Goal: Task Accomplishment & Management: Manage account settings

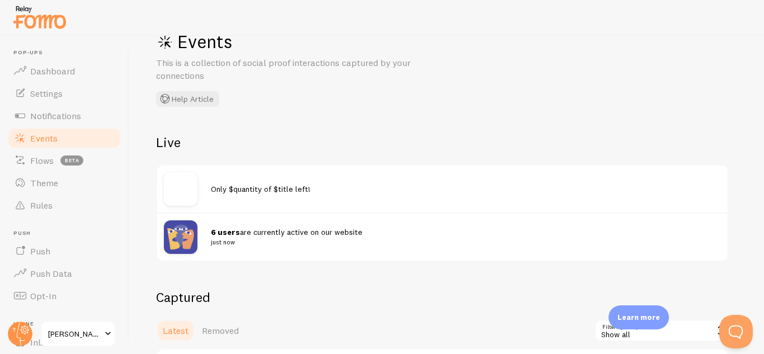
scroll to position [108, 0]
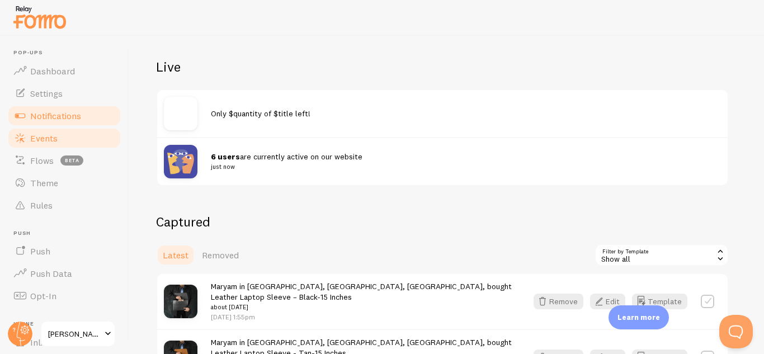
click at [51, 114] on span "Notifications" at bounding box center [55, 115] width 51 height 11
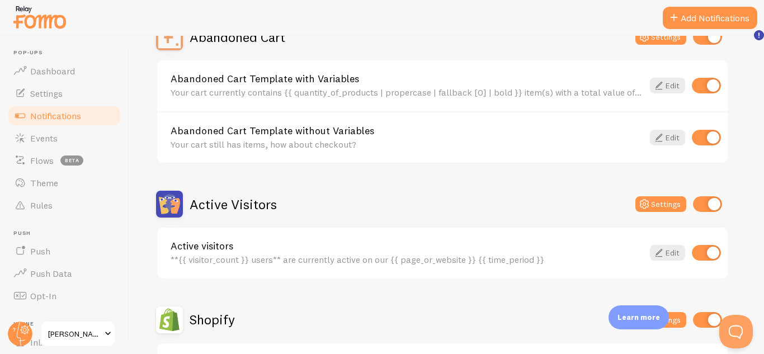
scroll to position [135, 0]
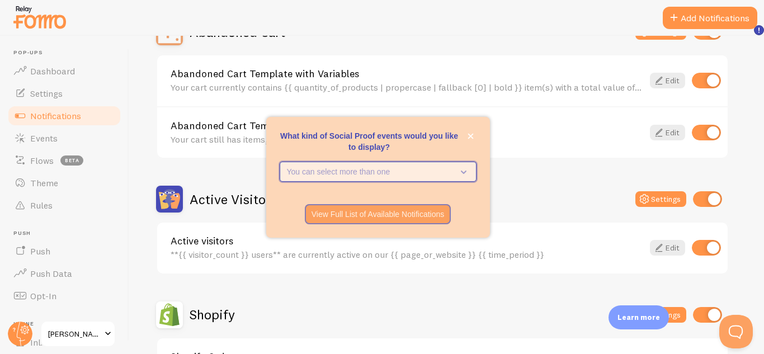
click at [470, 176] on button "You can select more than one" at bounding box center [378, 172] width 197 height 20
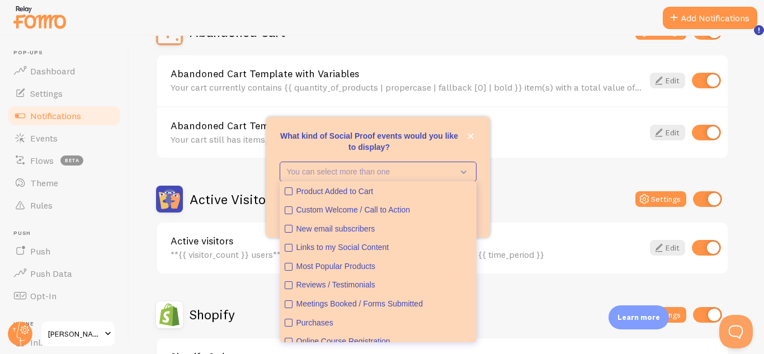
click at [449, 42] on div "Abandoned Cart Settings" at bounding box center [442, 31] width 573 height 27
click at [520, 37] on div "Abandoned Cart Settings" at bounding box center [442, 31] width 573 height 27
click at [748, 106] on div "Notifications Your Connections and their Notifications Help Article Abandoned C…" at bounding box center [446, 195] width 635 height 318
click at [470, 136] on icon "close," at bounding box center [471, 136] width 6 height 6
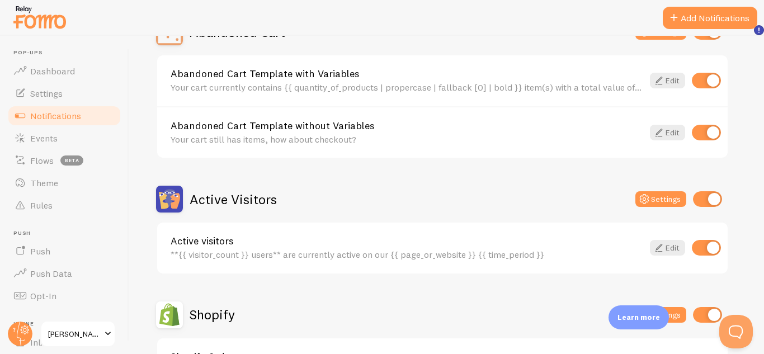
click at [462, 136] on div "Your cart still has items, how about checkout?" at bounding box center [407, 139] width 473 height 10
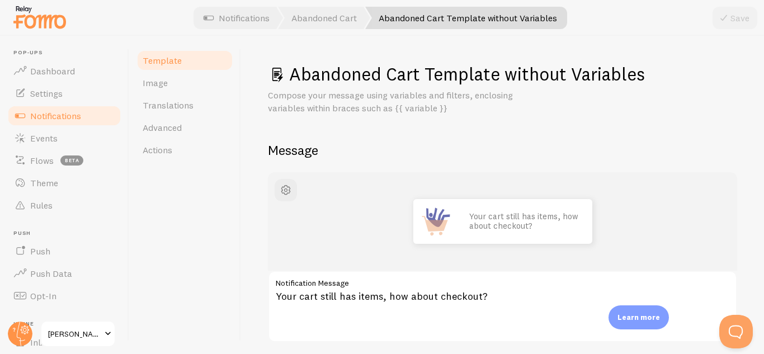
click at [68, 116] on span "Notifications" at bounding box center [55, 115] width 51 height 11
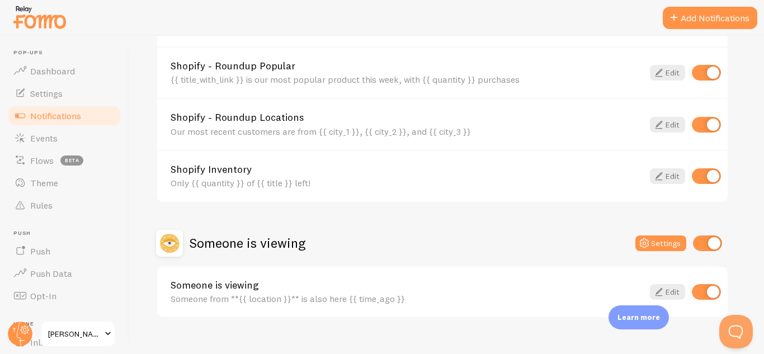
scroll to position [547, 0]
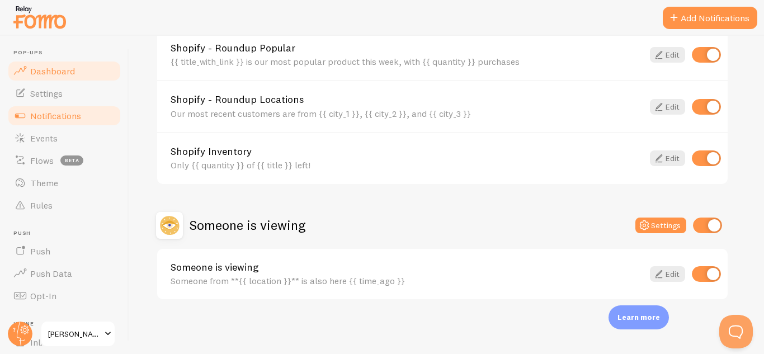
click at [36, 74] on span "Dashboard" at bounding box center [52, 70] width 45 height 11
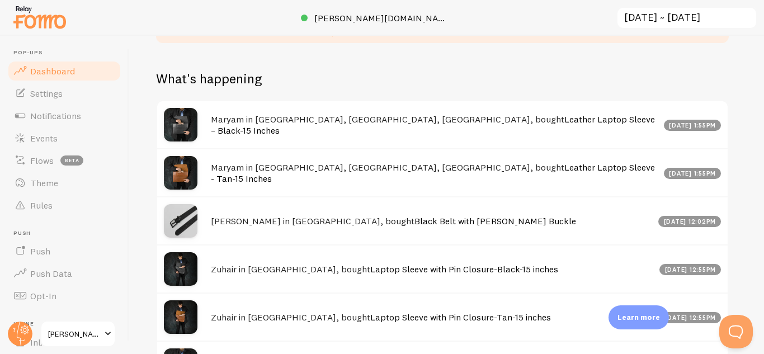
scroll to position [619, 0]
